Goal: Task Accomplishment & Management: Complete application form

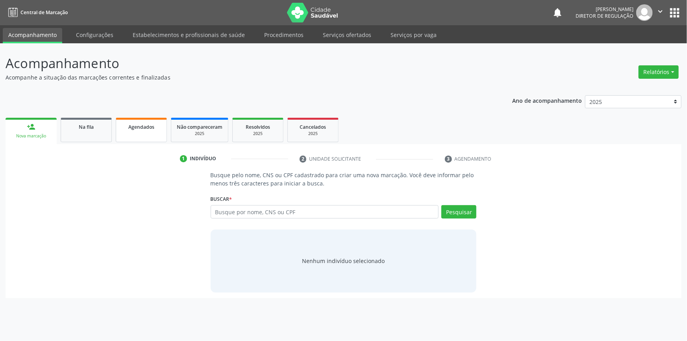
click at [116, 134] on link "Agendados" at bounding box center [141, 130] width 51 height 24
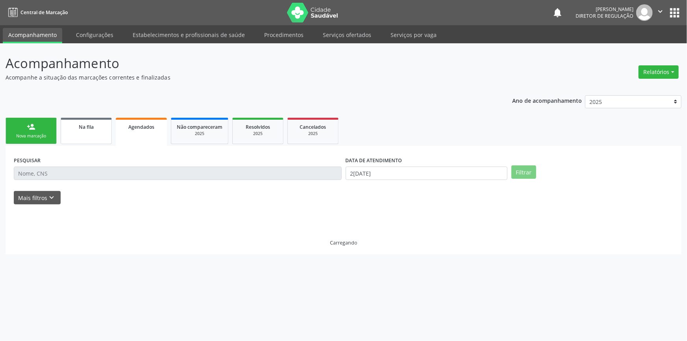
click at [103, 139] on link "Na fila" at bounding box center [86, 131] width 51 height 26
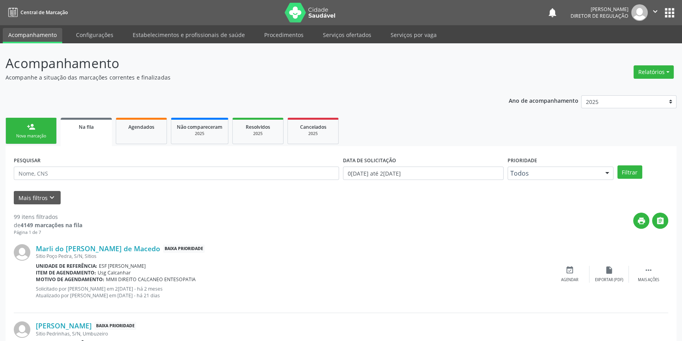
click at [105, 181] on div "PESQUISAR" at bounding box center [176, 169] width 329 height 31
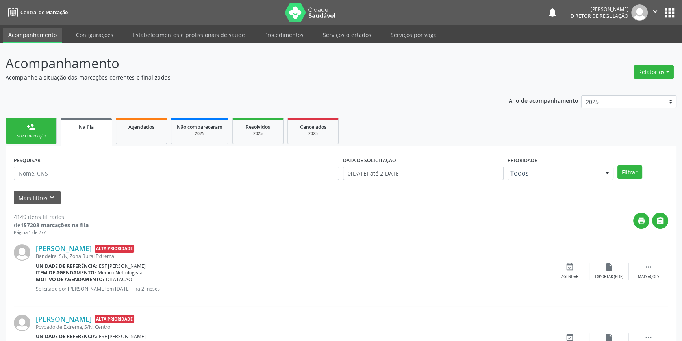
click at [110, 180] on div "PESQUISAR" at bounding box center [176, 169] width 329 height 31
click at [111, 177] on input "text" at bounding box center [176, 172] width 325 height 13
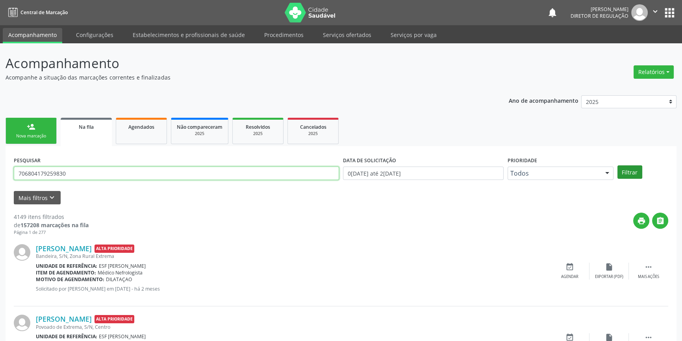
type input "706804179259830"
click at [630, 170] on button "Filtrar" at bounding box center [629, 171] width 25 height 13
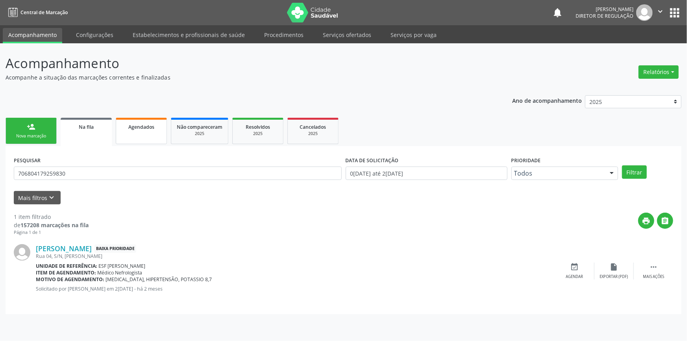
click at [149, 129] on span "Agendados" at bounding box center [141, 127] width 26 height 7
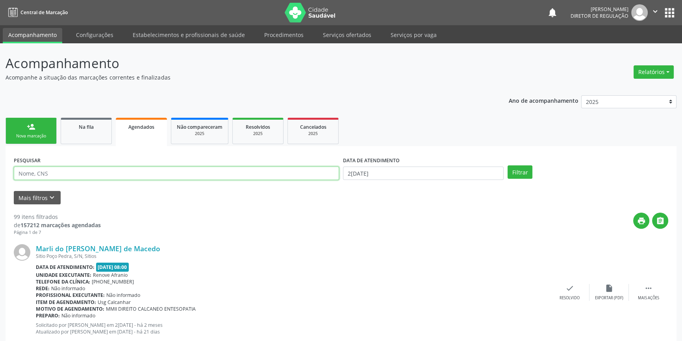
click at [108, 174] on input "text" at bounding box center [176, 172] width 325 height 13
type input "706206543412560"
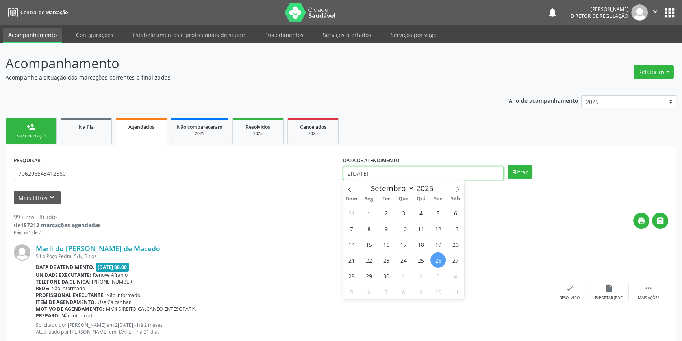
click at [357, 172] on input "2[DATE]" at bounding box center [423, 172] width 161 height 13
click at [451, 190] on span at bounding box center [457, 186] width 13 height 13
select select "9"
click at [406, 210] on span "1" at bounding box center [402, 212] width 15 height 15
type input "01/10/2025"
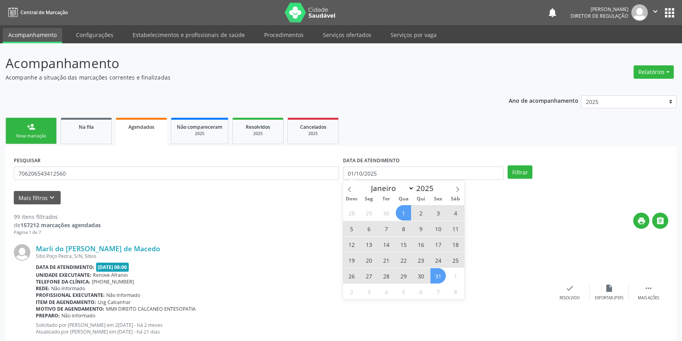
click at [433, 268] on span "31" at bounding box center [437, 275] width 15 height 15
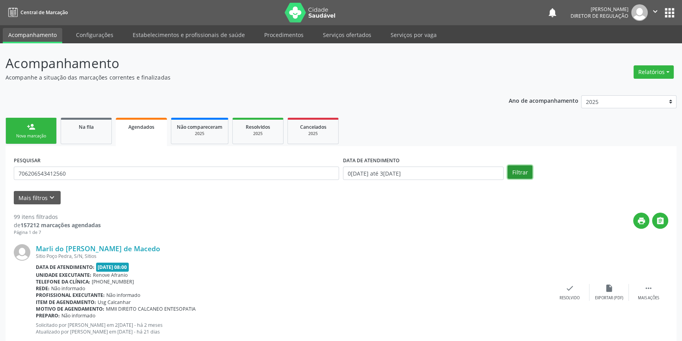
click at [512, 171] on button "Filtrar" at bounding box center [519, 171] width 25 height 13
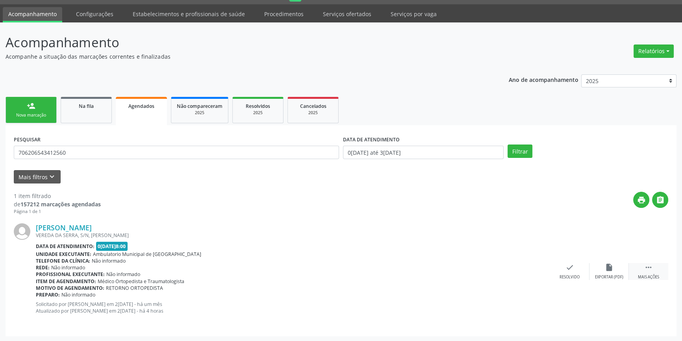
click at [646, 267] on icon "" at bounding box center [648, 267] width 9 height 9
click at [486, 266] on icon "print" at bounding box center [490, 267] width 9 height 9
click at [6, 99] on link "person_add Nova marcação" at bounding box center [31, 110] width 51 height 26
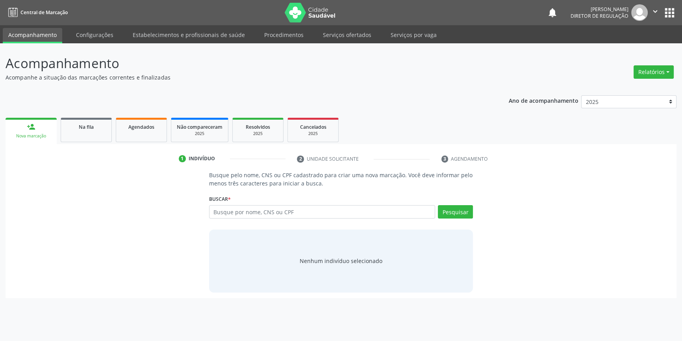
click at [17, 103] on div "Ano de acompanhamento 2025 2024 2023 2022 2021 2020 2019 2018 person_add Nova m…" at bounding box center [341, 194] width 671 height 208
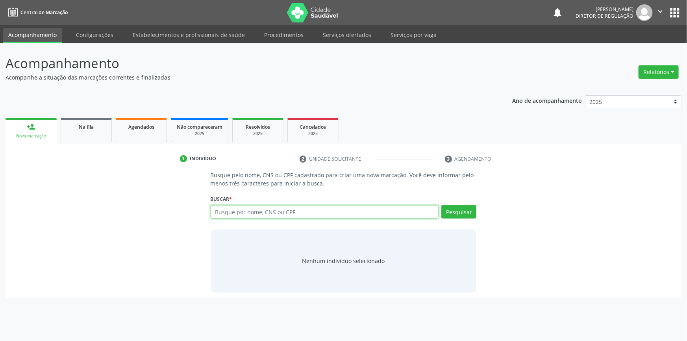
click at [246, 212] on input "text" at bounding box center [325, 211] width 228 height 13
paste input "706806298477221"
type input "706806298477221"
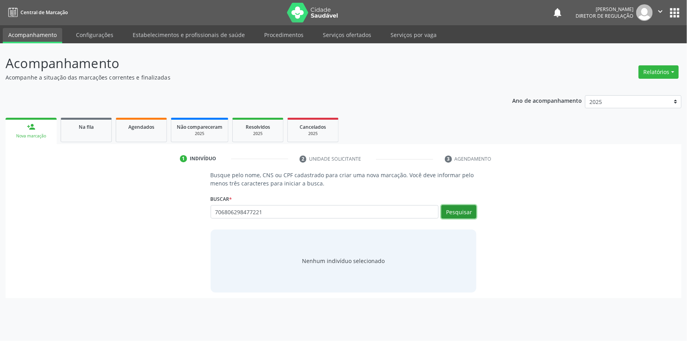
click at [462, 211] on button "Pesquisar" at bounding box center [458, 211] width 35 height 13
type input "706806298477221"
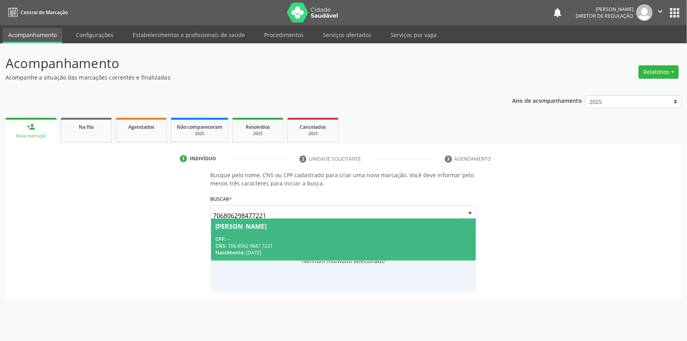
drag, startPoint x: 342, startPoint y: 238, endPoint x: 334, endPoint y: 245, distance: 10.6
click at [340, 238] on div "CPF: --" at bounding box center [344, 239] width 256 height 7
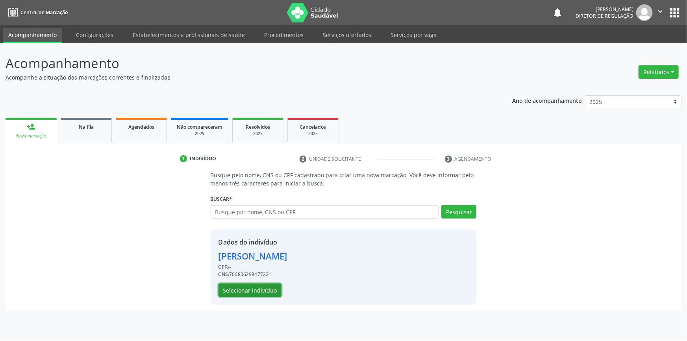
click at [255, 292] on button "Selecionar indivíduo" at bounding box center [249, 289] width 63 height 13
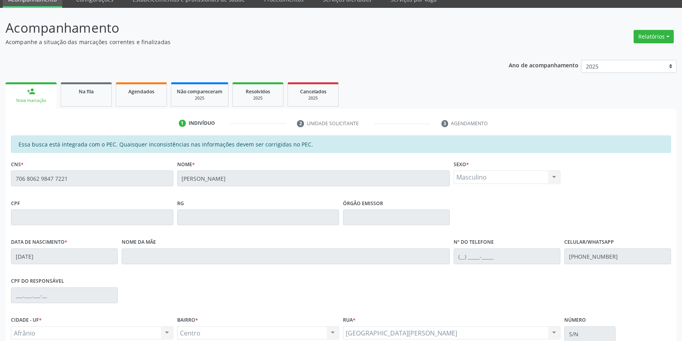
scroll to position [108, 0]
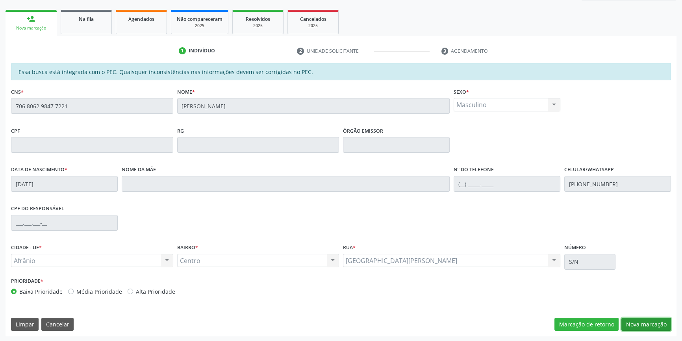
click at [649, 329] on button "Nova marcação" at bounding box center [646, 324] width 50 height 13
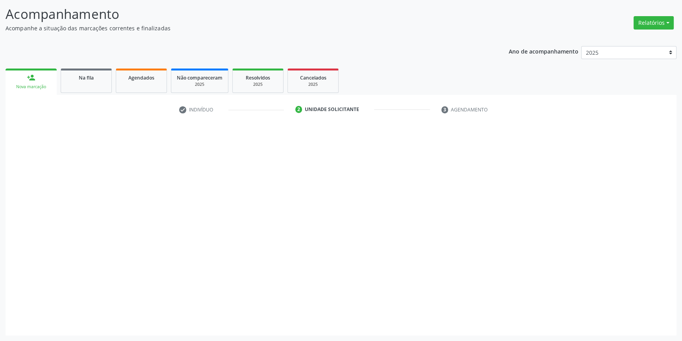
scroll to position [48, 0]
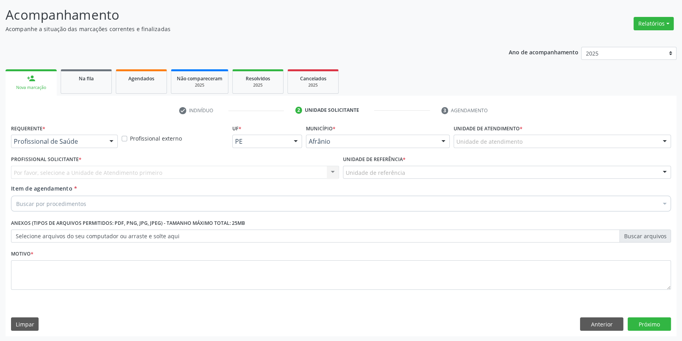
click at [523, 144] on div "Unidade de atendimento" at bounding box center [561, 141] width 217 height 13
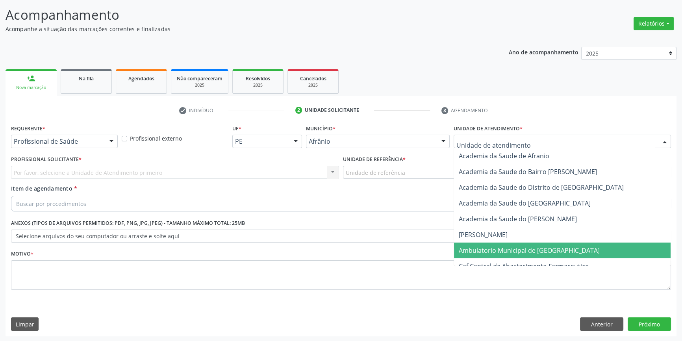
click at [470, 251] on span "Ambulatorio Municipal de [GEOGRAPHIC_DATA]" at bounding box center [528, 250] width 141 height 9
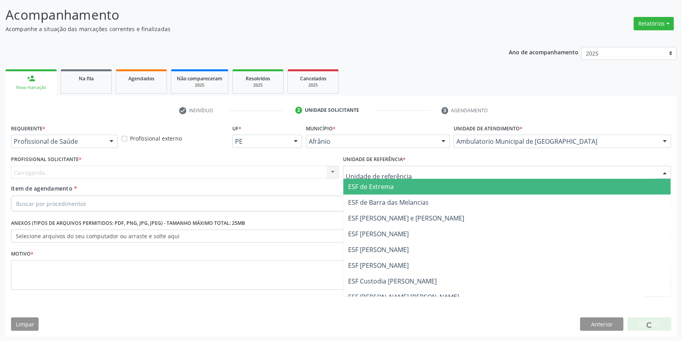
click at [397, 177] on div at bounding box center [507, 172] width 328 height 13
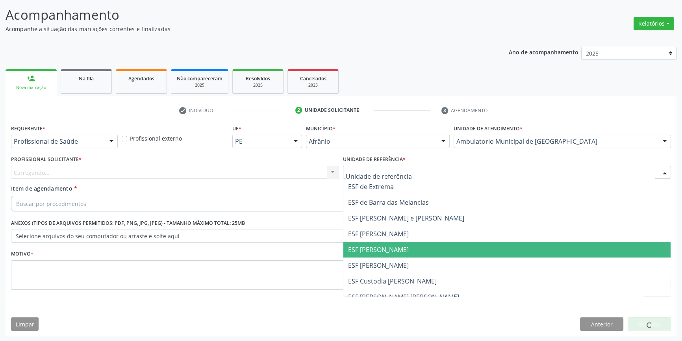
drag, startPoint x: 377, startPoint y: 248, endPoint x: 226, endPoint y: 190, distance: 161.9
click at [376, 248] on span "ESF [PERSON_NAME]" at bounding box center [378, 249] width 61 height 9
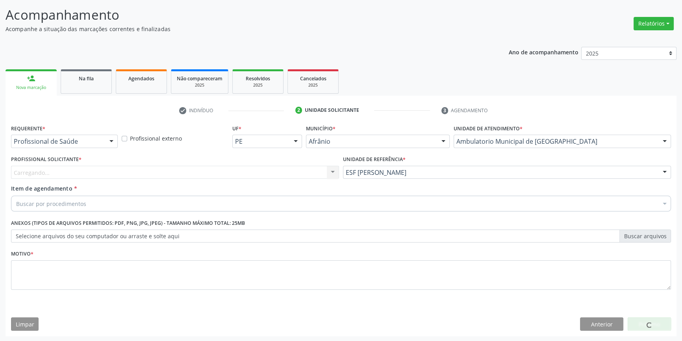
click at [207, 170] on div "Carregando... Nenhum resultado encontrado para: " " Não há nenhuma opção para s…" at bounding box center [175, 172] width 328 height 13
click at [206, 169] on div "Carregando... Nenhum resultado encontrado para: " " Não há nenhuma opção para s…" at bounding box center [175, 172] width 328 height 13
click at [160, 171] on div "Profissional solicitante" at bounding box center [175, 172] width 328 height 13
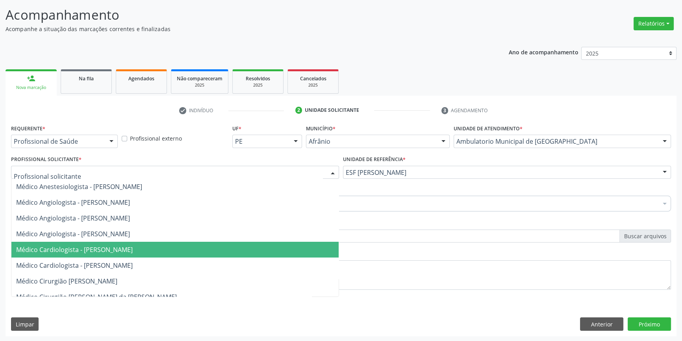
click at [113, 248] on span "Médico Cardiologista - [PERSON_NAME]" at bounding box center [74, 249] width 116 height 9
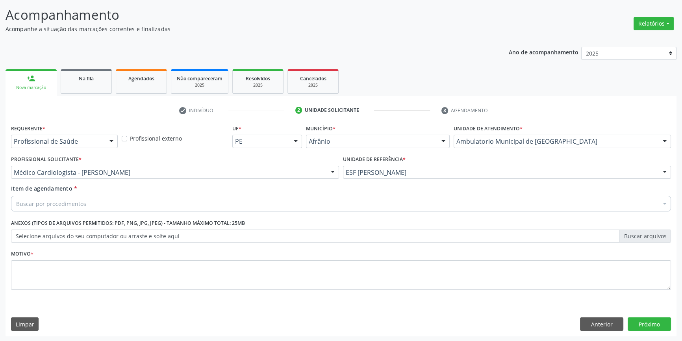
click at [102, 203] on div "Buscar por procedimentos" at bounding box center [340, 204] width 659 height 16
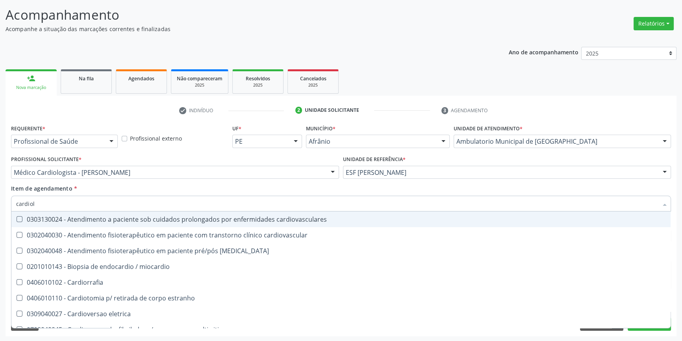
type input "cardiolo"
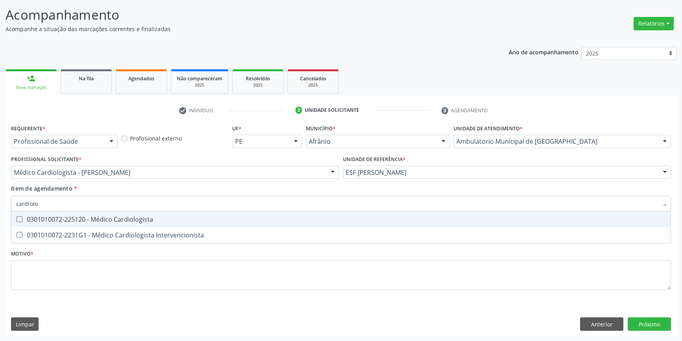
click at [110, 212] on span "0301010072-225120 - Médico Cardiologista" at bounding box center [340, 219] width 659 height 16
checkbox Cardiologista "true"
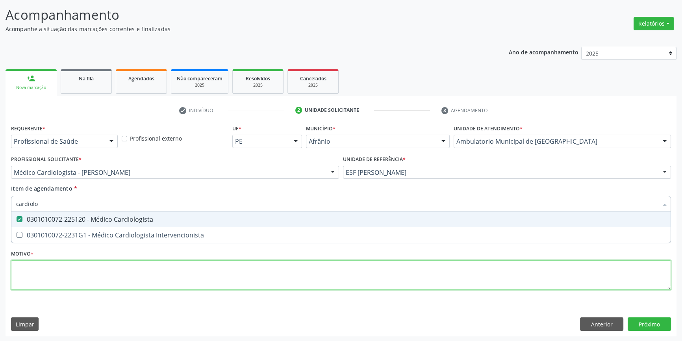
click at [67, 266] on div "Requerente * Profissional de Saúde Profissional de Saúde Paciente Nenhum result…" at bounding box center [340, 211] width 659 height 178
type textarea "'"
checkbox Intervencionista "true"
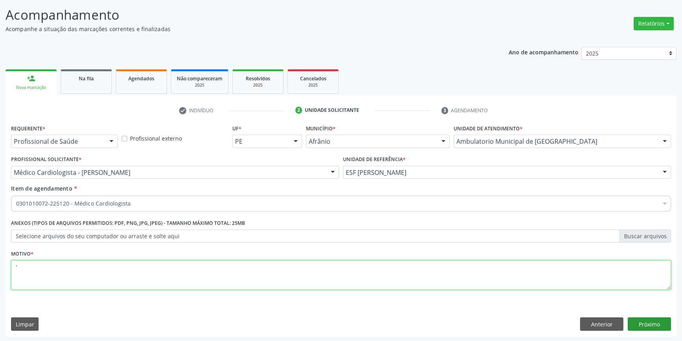
type textarea "'"
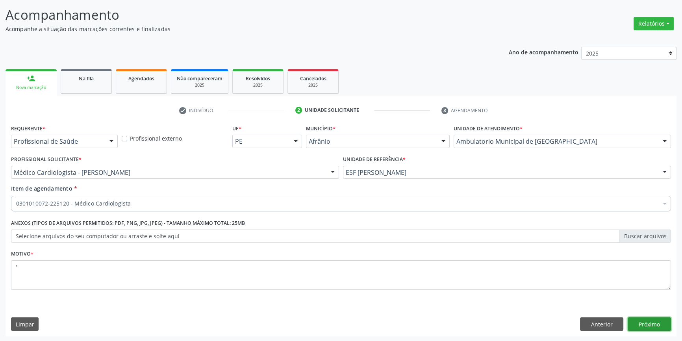
click at [639, 325] on button "Próximo" at bounding box center [648, 323] width 43 height 13
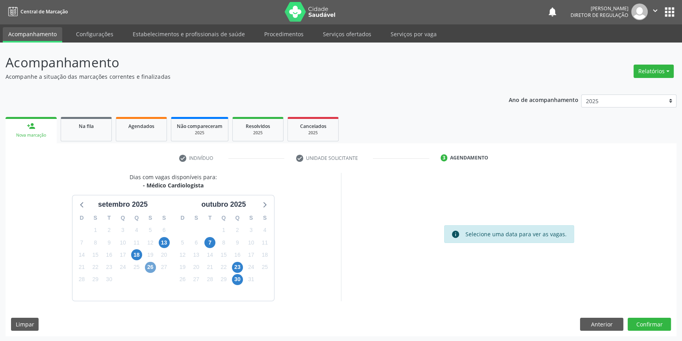
click at [152, 266] on span "26" at bounding box center [150, 267] width 11 height 11
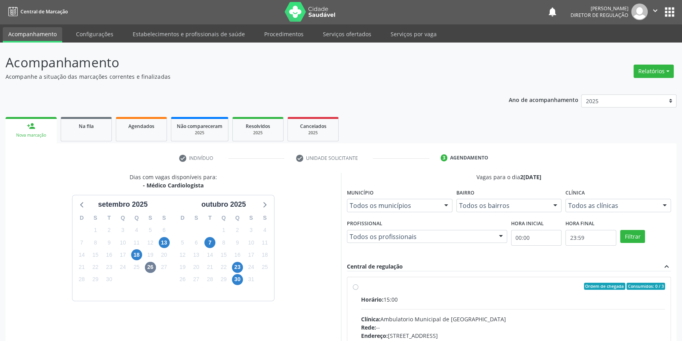
click at [357, 290] on div "Ordem de chegada Consumidos: 0 / 3 Horário: 15:00 Clínica: Ambulatorio Municipa…" at bounding box center [509, 343] width 312 height 121
radio input "true"
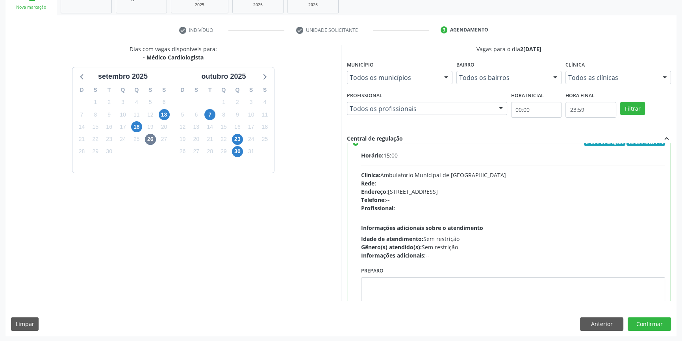
scroll to position [0, 0]
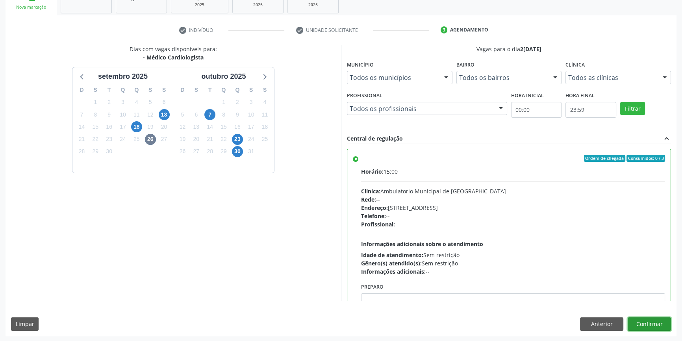
click at [651, 321] on button "Confirmar" at bounding box center [648, 323] width 43 height 13
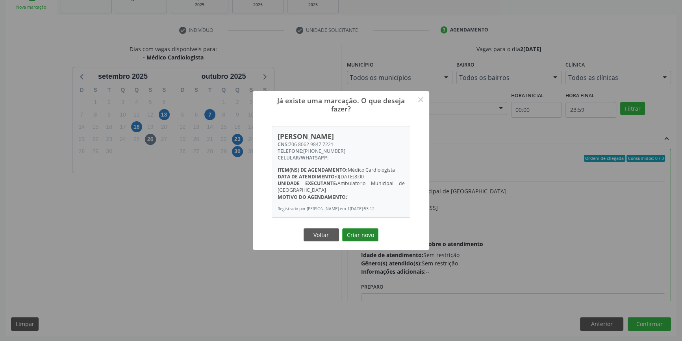
click at [365, 239] on button "Criar novo" at bounding box center [360, 234] width 36 height 13
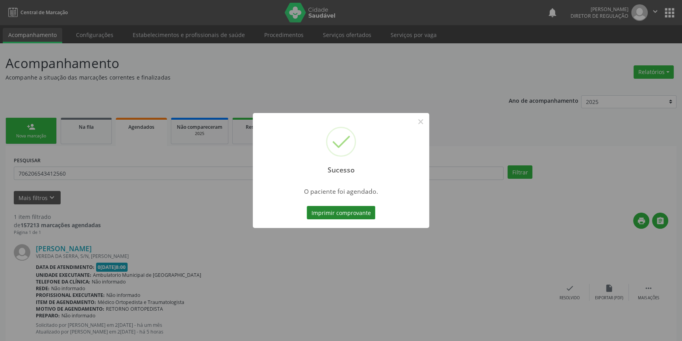
click at [361, 214] on button "Imprimir comprovante" at bounding box center [341, 212] width 68 height 13
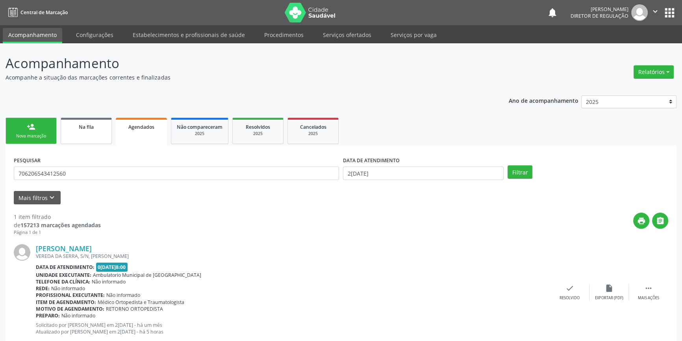
click at [110, 129] on link "Na fila" at bounding box center [86, 131] width 51 height 26
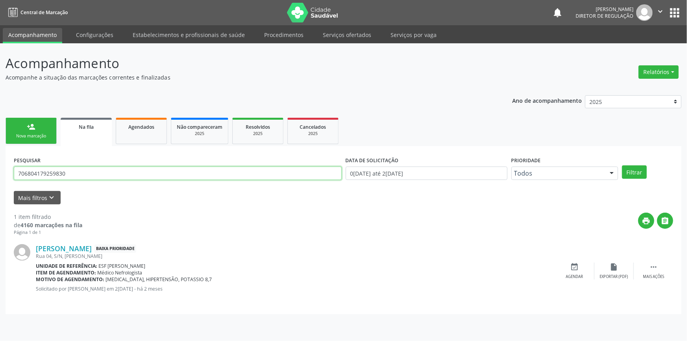
drag, startPoint x: 85, startPoint y: 173, endPoint x: 0, endPoint y: 173, distance: 84.6
click at [0, 173] on div "Acompanhamento Acompanhe a situação das marcações correntes e finalizadas Relat…" at bounding box center [343, 191] width 687 height 297
paste input "4 1050 0551 245"
type input "704 1050 0551 2450"
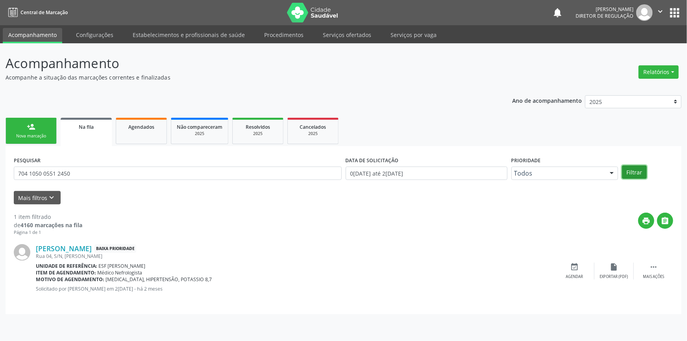
click at [634, 171] on button "Filtrar" at bounding box center [634, 171] width 25 height 13
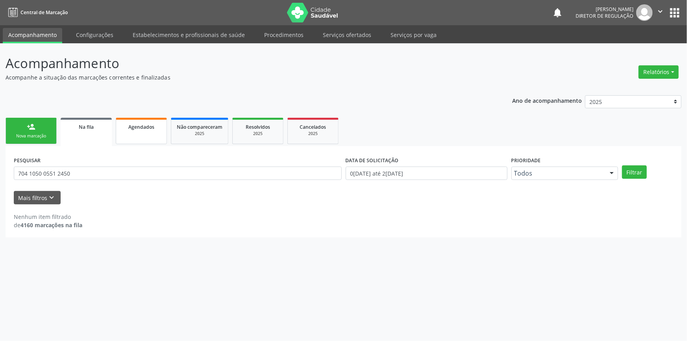
click at [149, 138] on link "Agendados" at bounding box center [141, 131] width 51 height 26
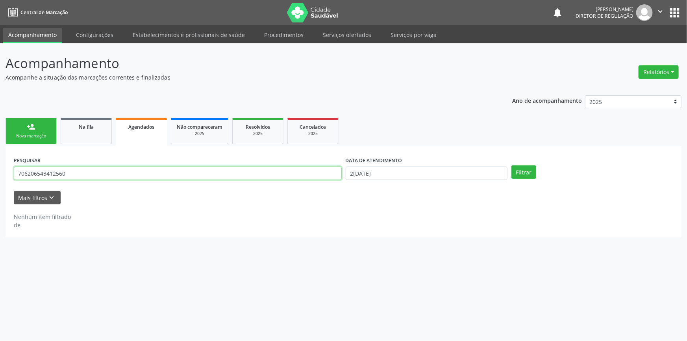
drag, startPoint x: 149, startPoint y: 138, endPoint x: 0, endPoint y: 168, distance: 152.3
click at [0, 168] on div "Acompanhamento Acompanhe a situação das marcações correntes e finalizadas Relat…" at bounding box center [343, 191] width 687 height 297
paste input "4 1050 0551 245"
type input "704 1050 0551 2450"
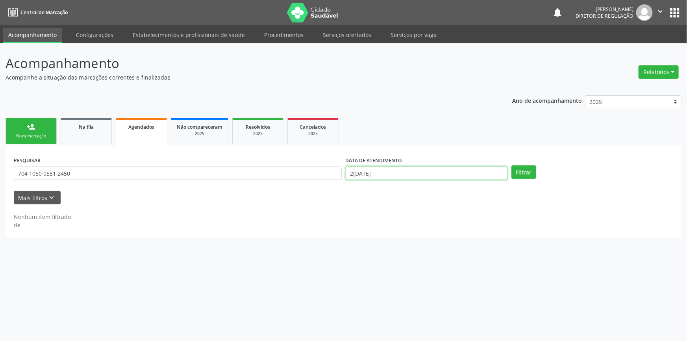
click at [384, 172] on input "2[DATE]" at bounding box center [426, 172] width 162 height 13
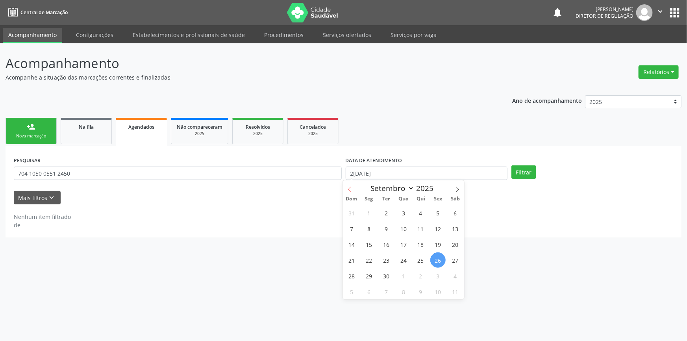
click at [349, 188] on icon at bounding box center [350, 190] width 6 height 6
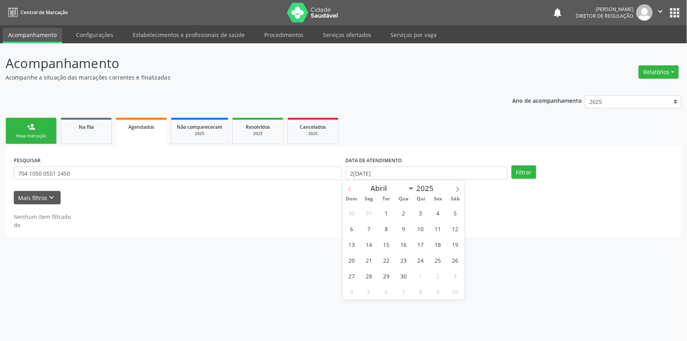
click at [349, 188] on icon at bounding box center [350, 190] width 6 height 6
select select "1"
click at [454, 209] on span "1" at bounding box center [454, 212] width 15 height 15
type input "0[DATE]"
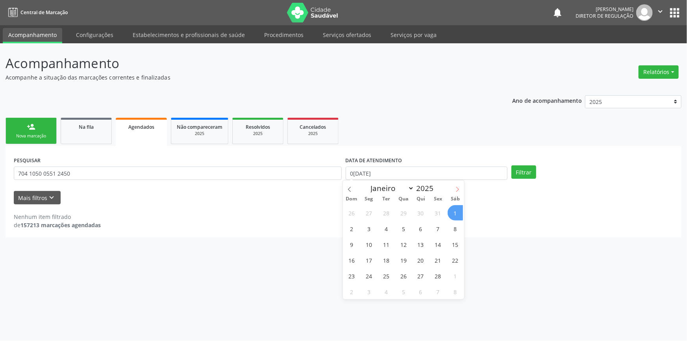
click at [456, 188] on icon at bounding box center [457, 190] width 6 height 6
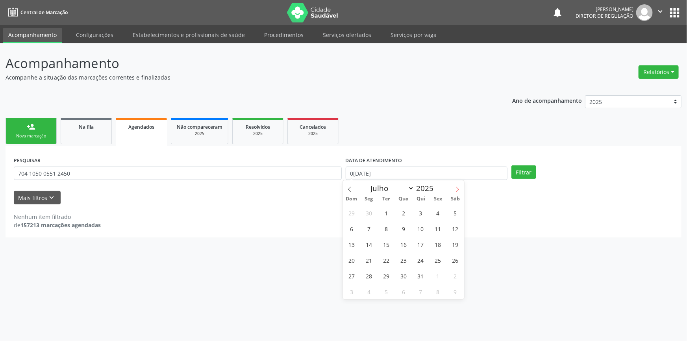
click at [456, 188] on icon at bounding box center [457, 190] width 6 height 6
select select "9"
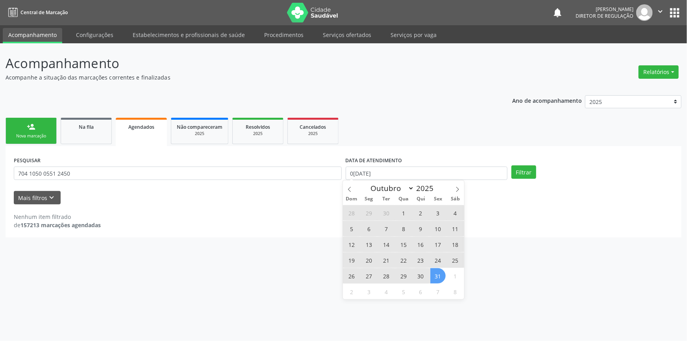
click at [433, 274] on span "31" at bounding box center [437, 275] width 15 height 15
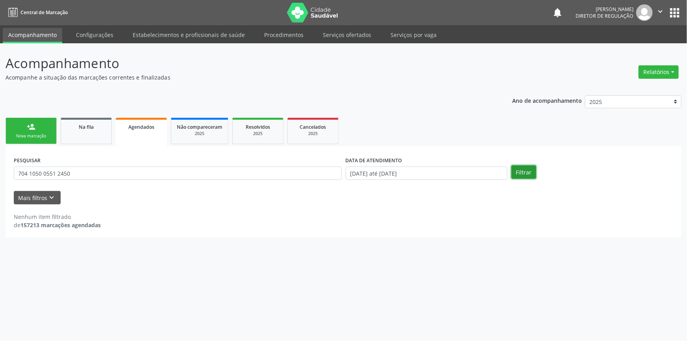
click at [520, 174] on button "Filtrar" at bounding box center [523, 171] width 25 height 13
